Goal: Use online tool/utility: Utilize a website feature to perform a specific function

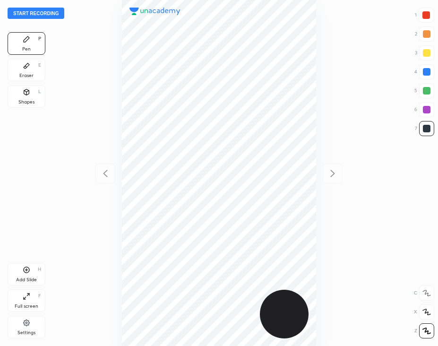
scroll to position [345, 286]
click at [428, 17] on div at bounding box center [426, 15] width 8 height 8
click at [57, 13] on button "Start recording" at bounding box center [36, 13] width 57 height 11
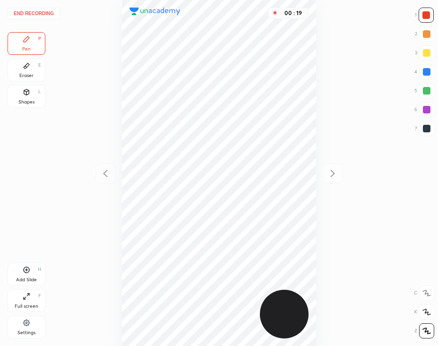
click at [428, 131] on div at bounding box center [427, 129] width 8 height 8
click at [426, 15] on div at bounding box center [426, 15] width 8 height 8
click at [431, 128] on div at bounding box center [426, 128] width 15 height 15
click at [316, 252] on div "01 : 32" at bounding box center [219, 173] width 287 height 346
click at [32, 272] on div "Add Slide H" at bounding box center [27, 274] width 38 height 23
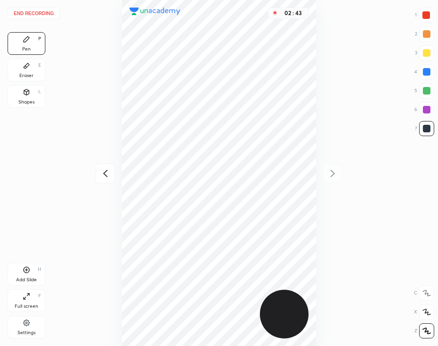
click at [425, 18] on div at bounding box center [426, 15] width 8 height 8
click at [21, 96] on div "Shapes L" at bounding box center [27, 96] width 38 height 23
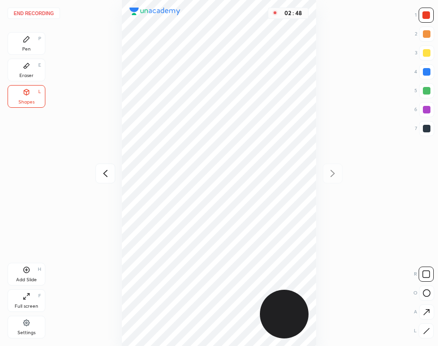
click at [48, 15] on button "End recording" at bounding box center [34, 13] width 52 height 11
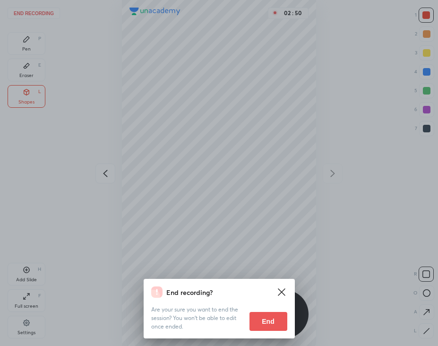
click at [272, 319] on button "End" at bounding box center [268, 321] width 38 height 19
